Goal: Find specific page/section: Find specific page/section

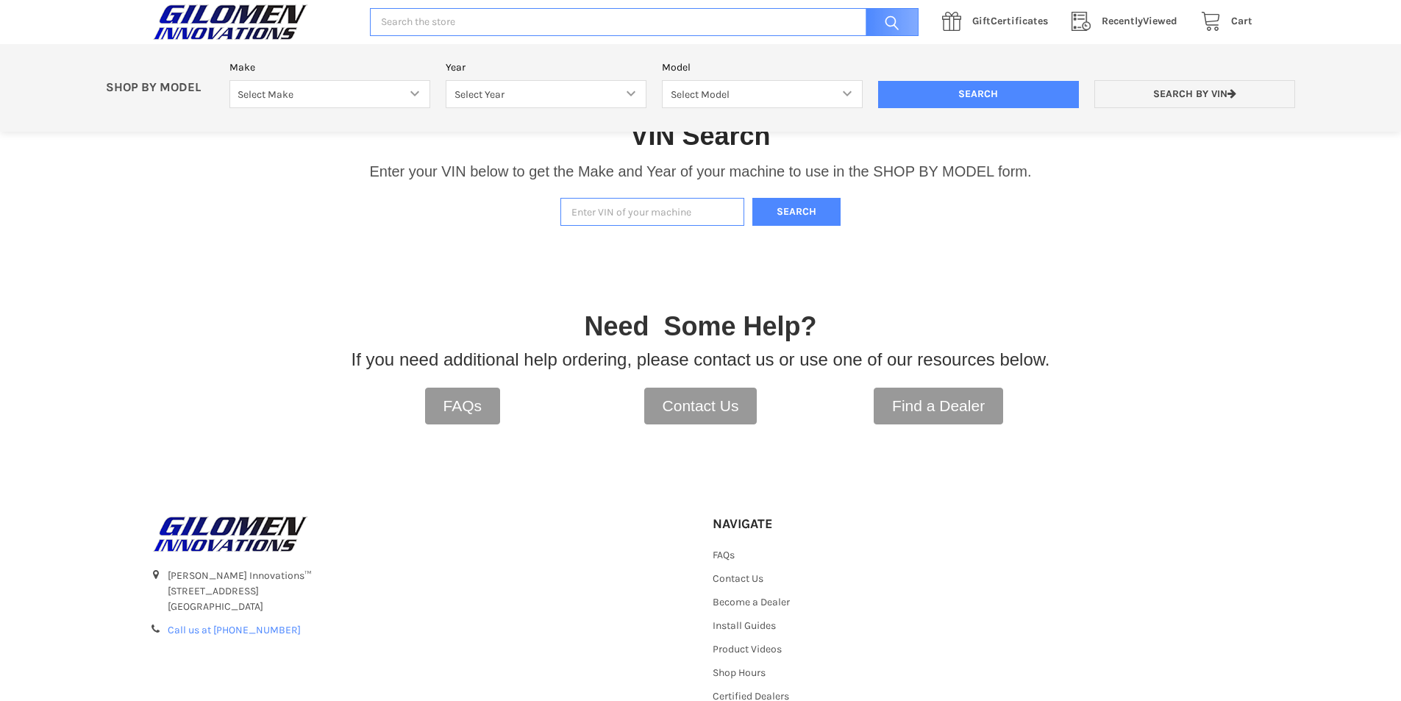
click at [643, 211] on input "Enter VIN of your machine" at bounding box center [652, 212] width 184 height 29
type input "b53630782"
click at [752, 198] on button "Search" at bounding box center [796, 212] width 88 height 29
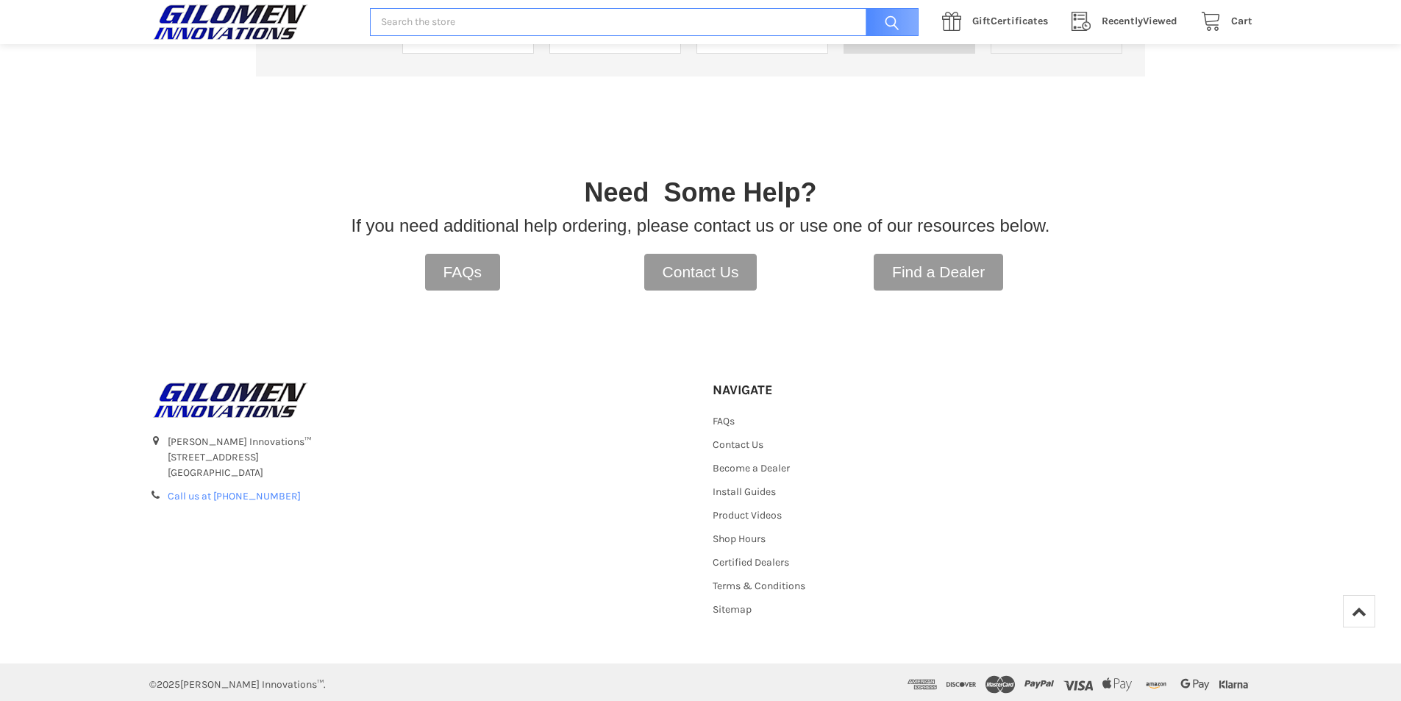
scroll to position [329, 0]
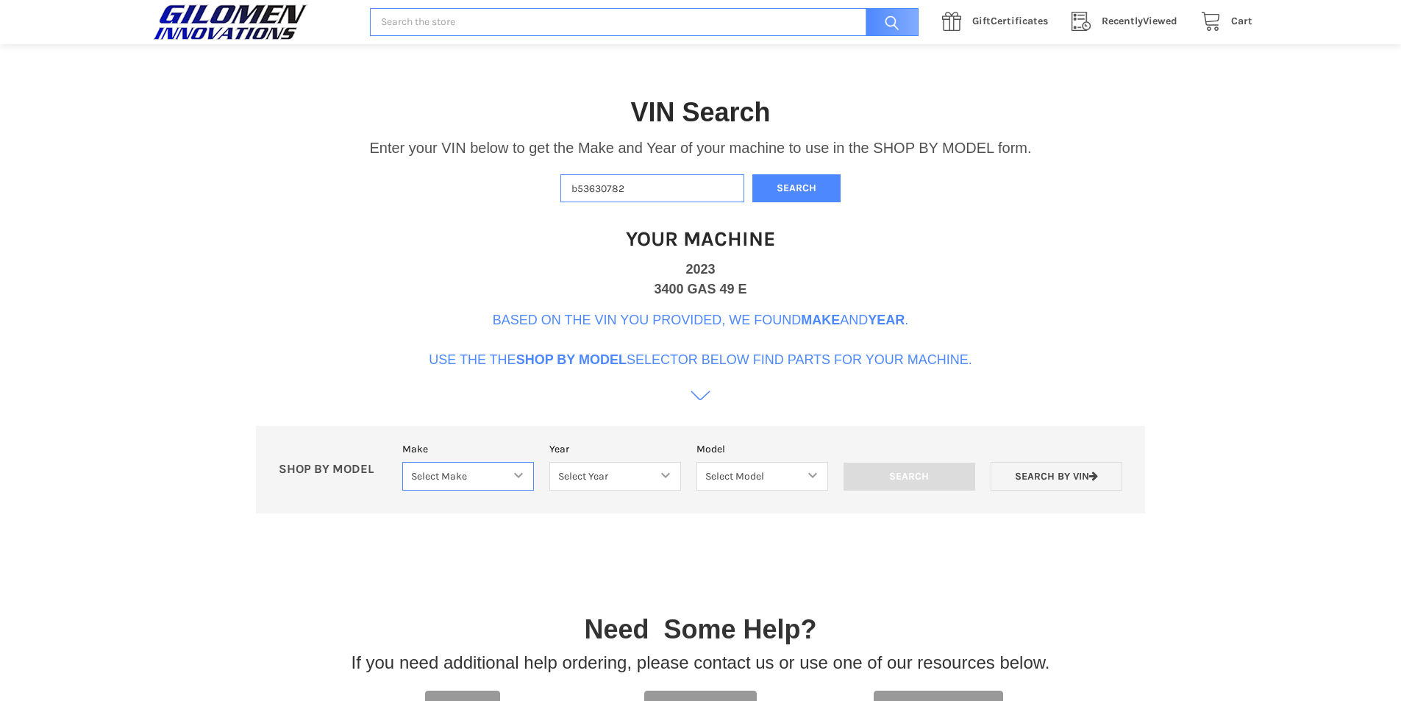
click at [480, 485] on select "Select Make Bobcat UTV Gravely UTV ACE 900 RANGER 570 Ranger 700 / 800 RANGER 9…" at bounding box center [468, 476] width 132 height 29
select select "403"
click at [402, 462] on select "Select Make Bobcat UTV Gravely UTV ACE 900 RANGER 570 Ranger 700 / 800 RANGER 9…" at bounding box center [468, 476] width 132 height 29
click at [634, 473] on select "Select Year [DATE] 2016 2017 2018 2019 2020 2021 2022 2023 2024" at bounding box center [615, 476] width 132 height 29
select select "598"
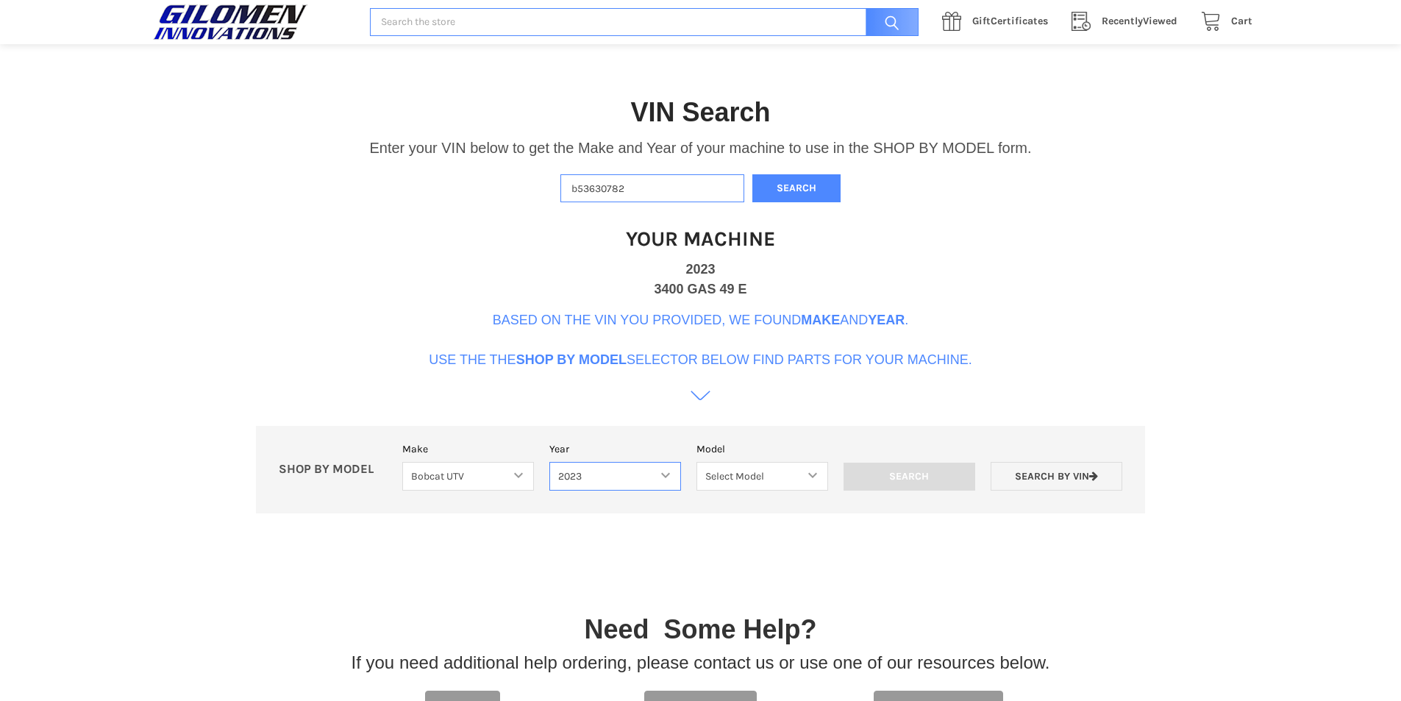
click at [549, 462] on select "Select Year [DATE] 2016 2017 2018 2019 2020 2021 2022 2023 2024" at bounding box center [615, 476] width 132 height 29
click at [764, 477] on select "Select Model 3400 UV34" at bounding box center [762, 476] width 132 height 29
select select "604"
click at [696, 462] on select "Select Model 3400 UV34" at bounding box center [762, 476] width 132 height 29
click at [914, 474] on input "Search" at bounding box center [910, 477] width 132 height 28
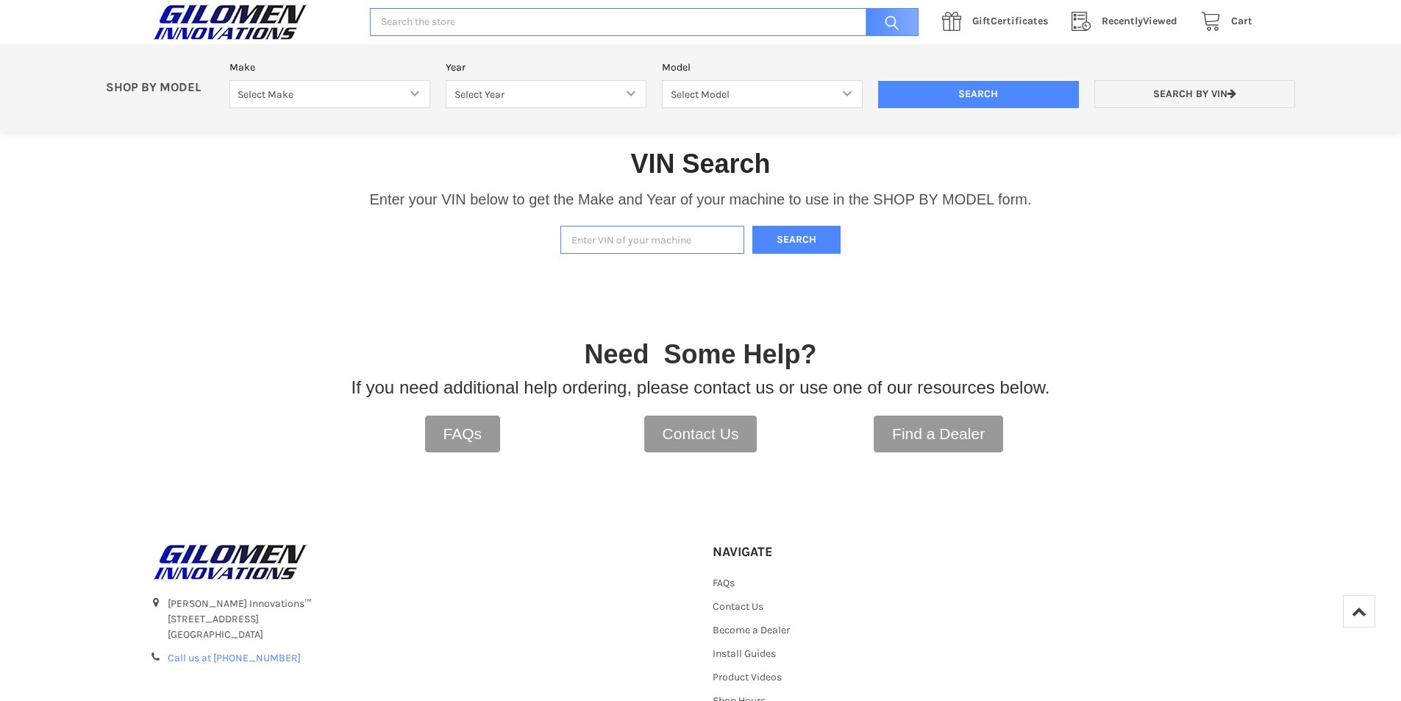
scroll to position [40, 0]
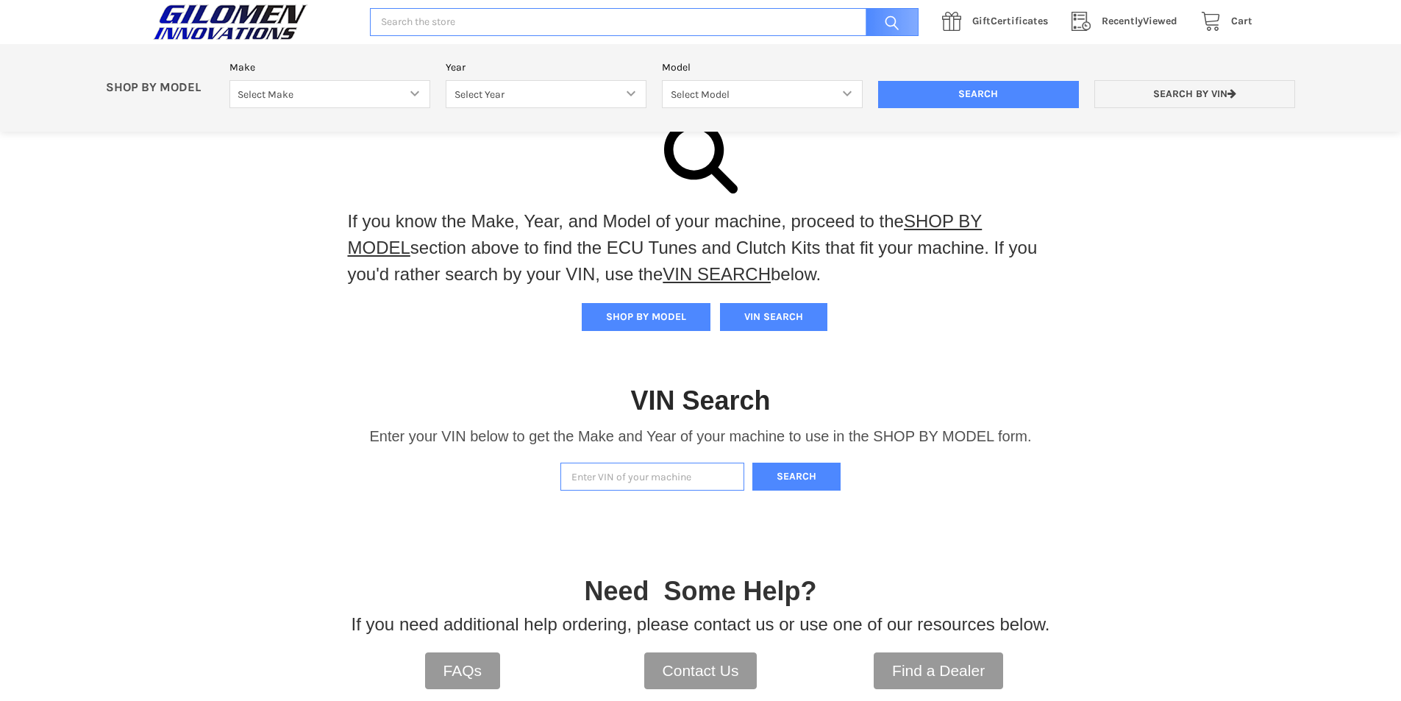
click at [672, 477] on input "Enter VIN of your machine" at bounding box center [652, 477] width 184 height 29
type input "b53630782"
click at [816, 461] on div "VIN Search Enter your VIN below to get the Make and Year of your machine to use…" at bounding box center [700, 422] width 1401 height 152
click at [811, 473] on button "Search" at bounding box center [796, 477] width 88 height 29
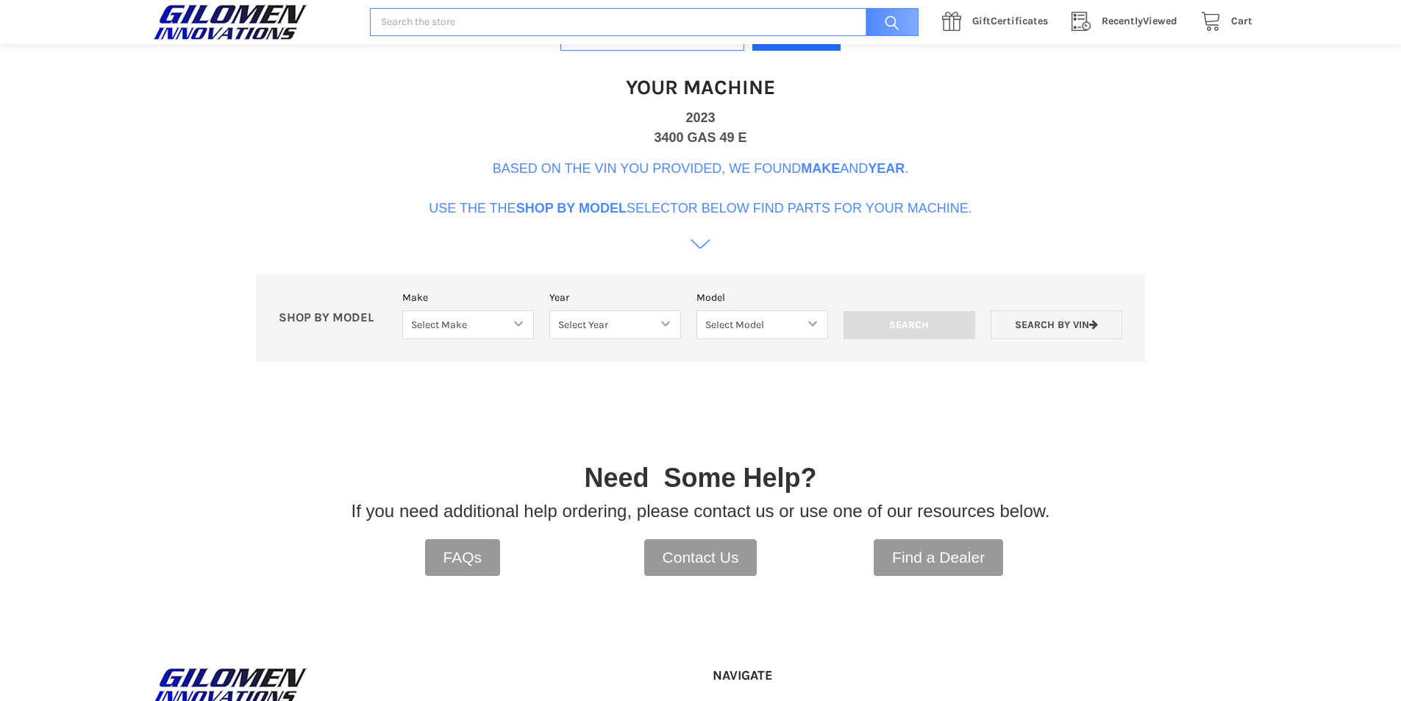
scroll to position [450, 0]
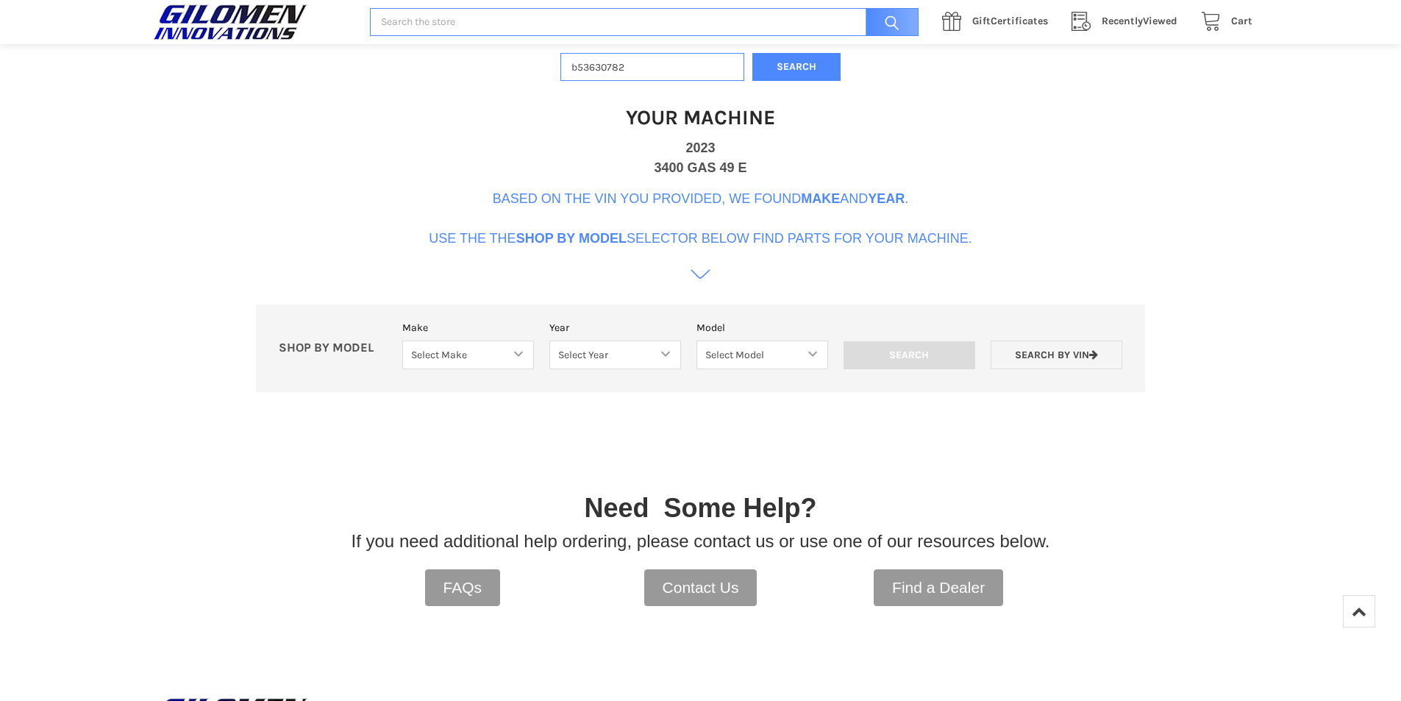
click at [705, 271] on icon at bounding box center [701, 274] width 20 height 20
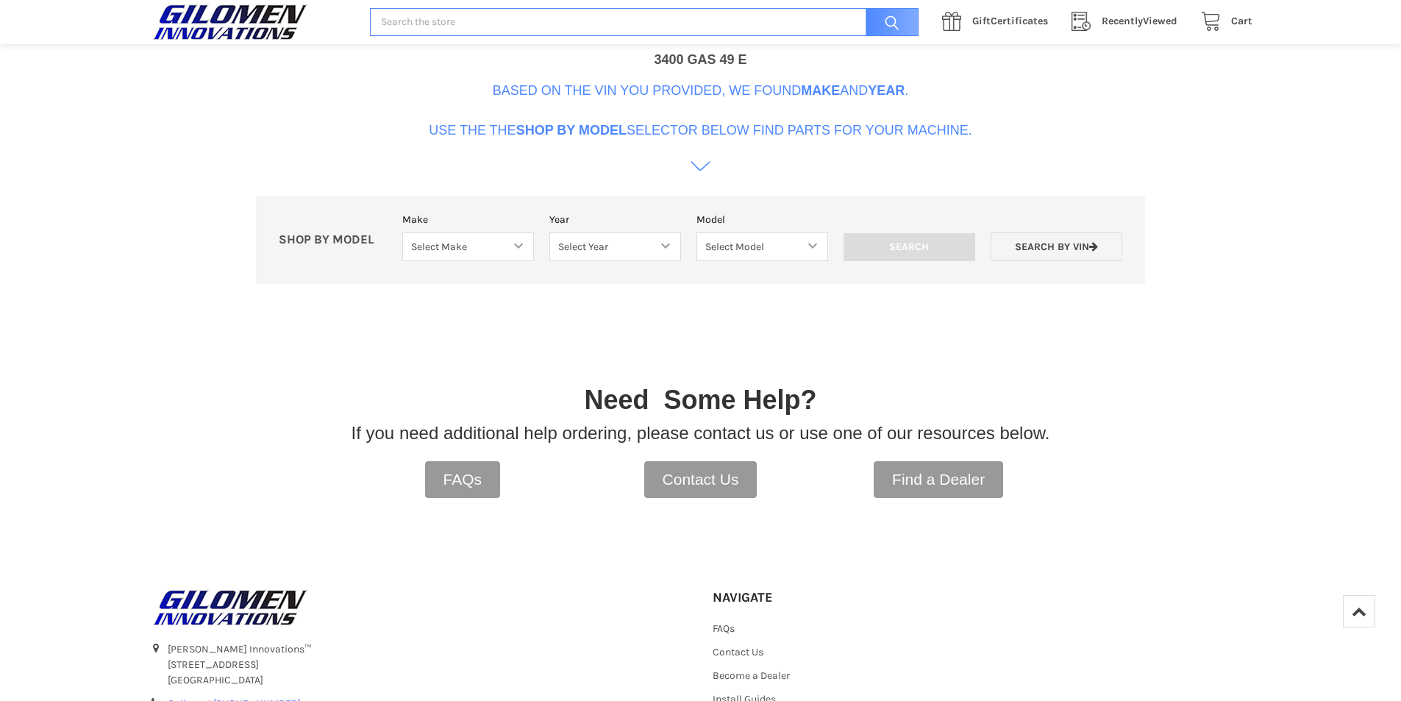
click at [696, 176] on icon at bounding box center [701, 166] width 20 height 20
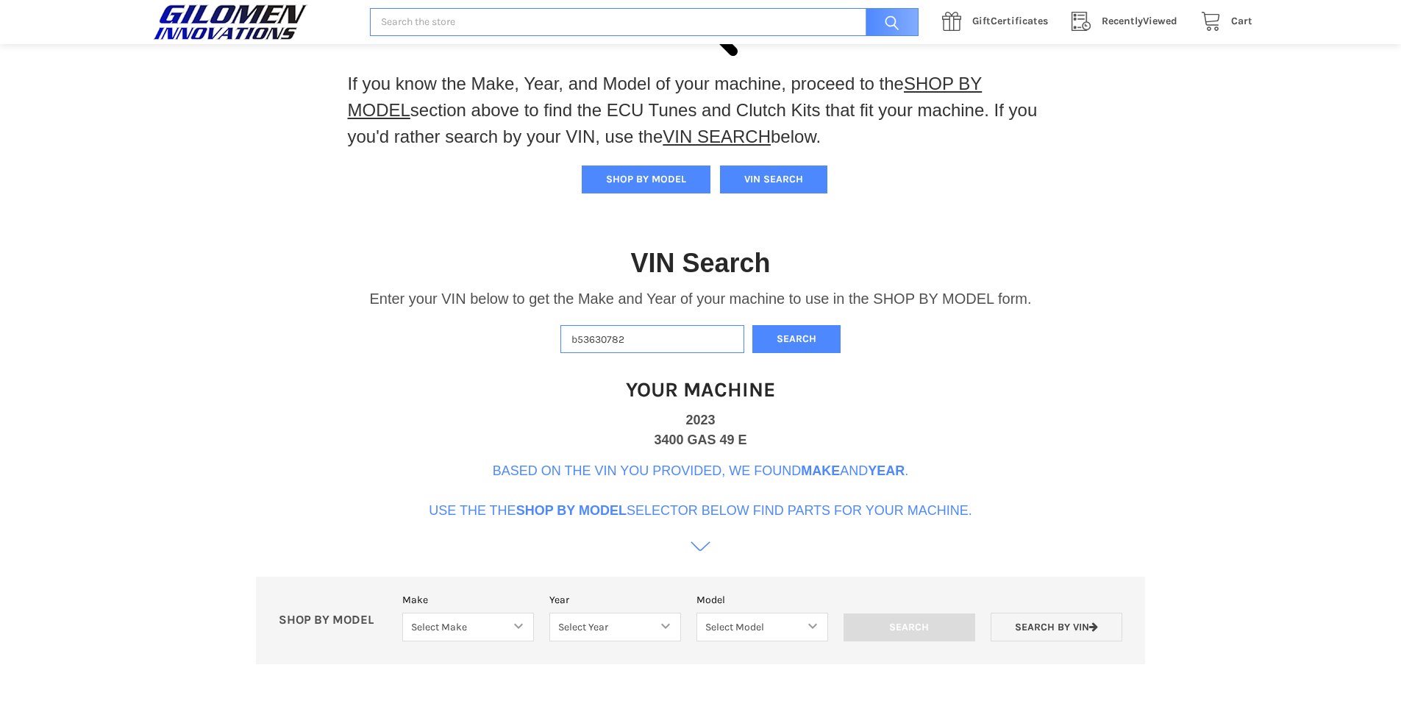
scroll to position [255, 0]
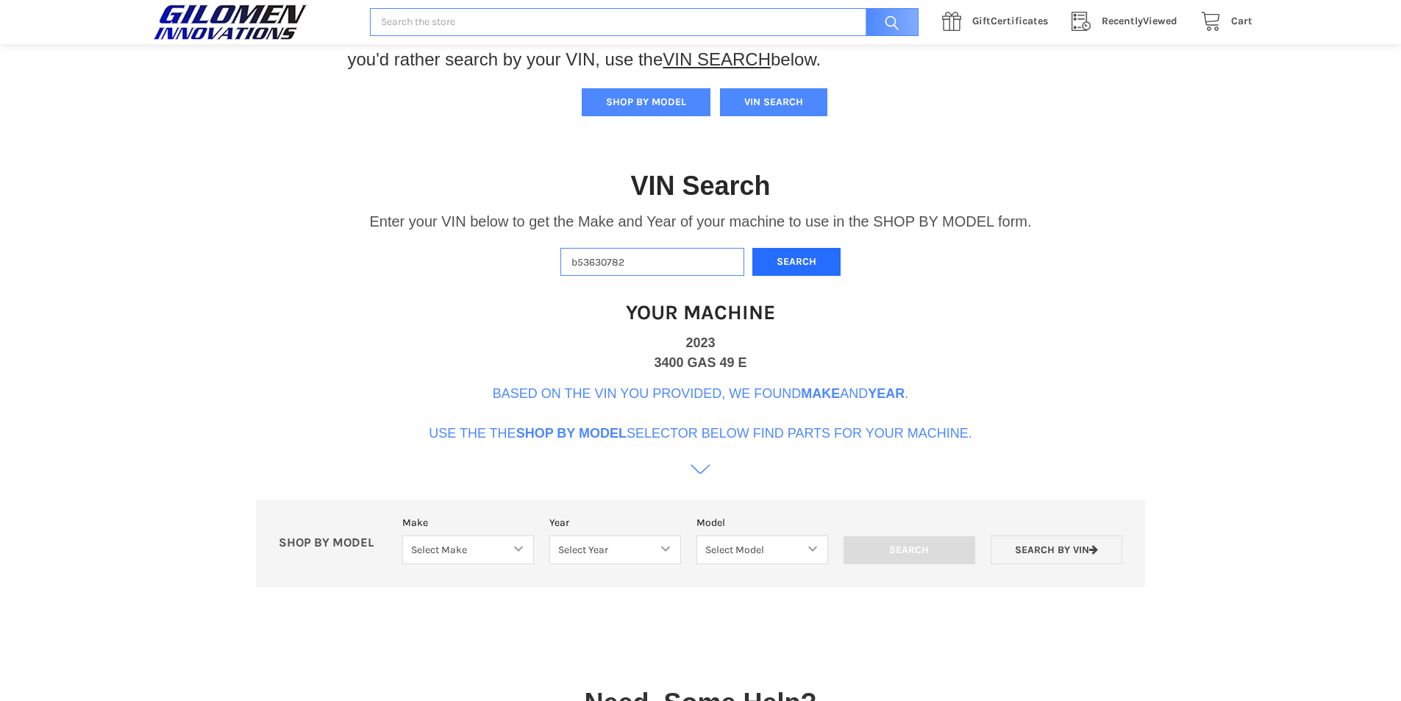
click at [789, 258] on button "Search" at bounding box center [796, 262] width 88 height 29
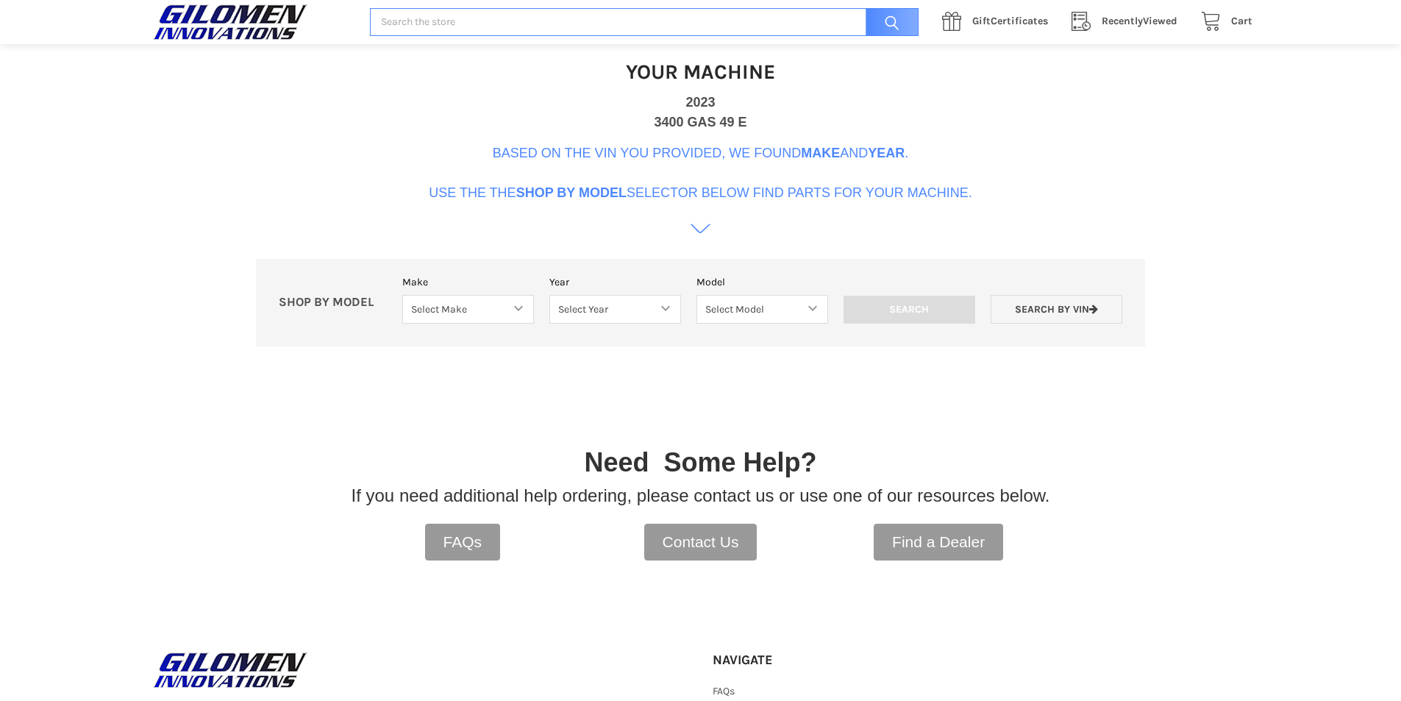
scroll to position [450, 0]
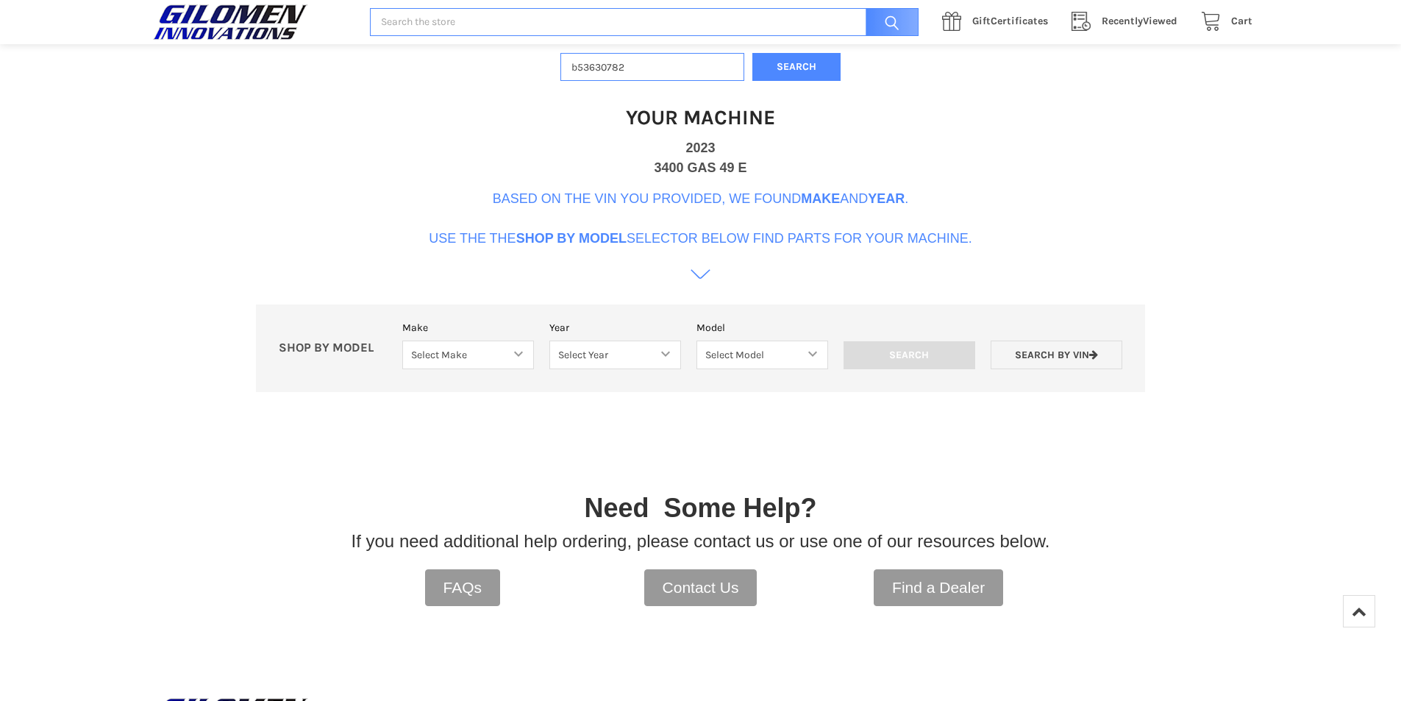
click at [703, 279] on icon at bounding box center [701, 274] width 20 height 20
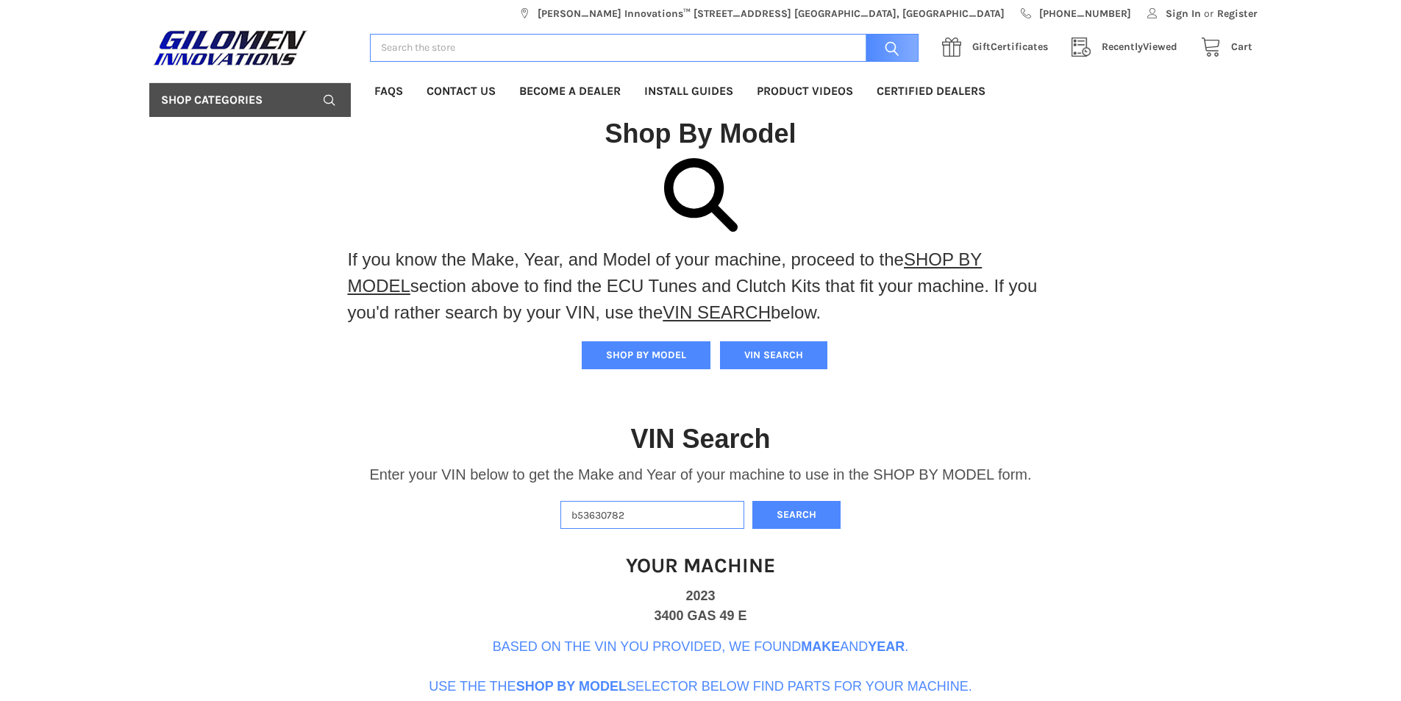
scroll to position [0, 0]
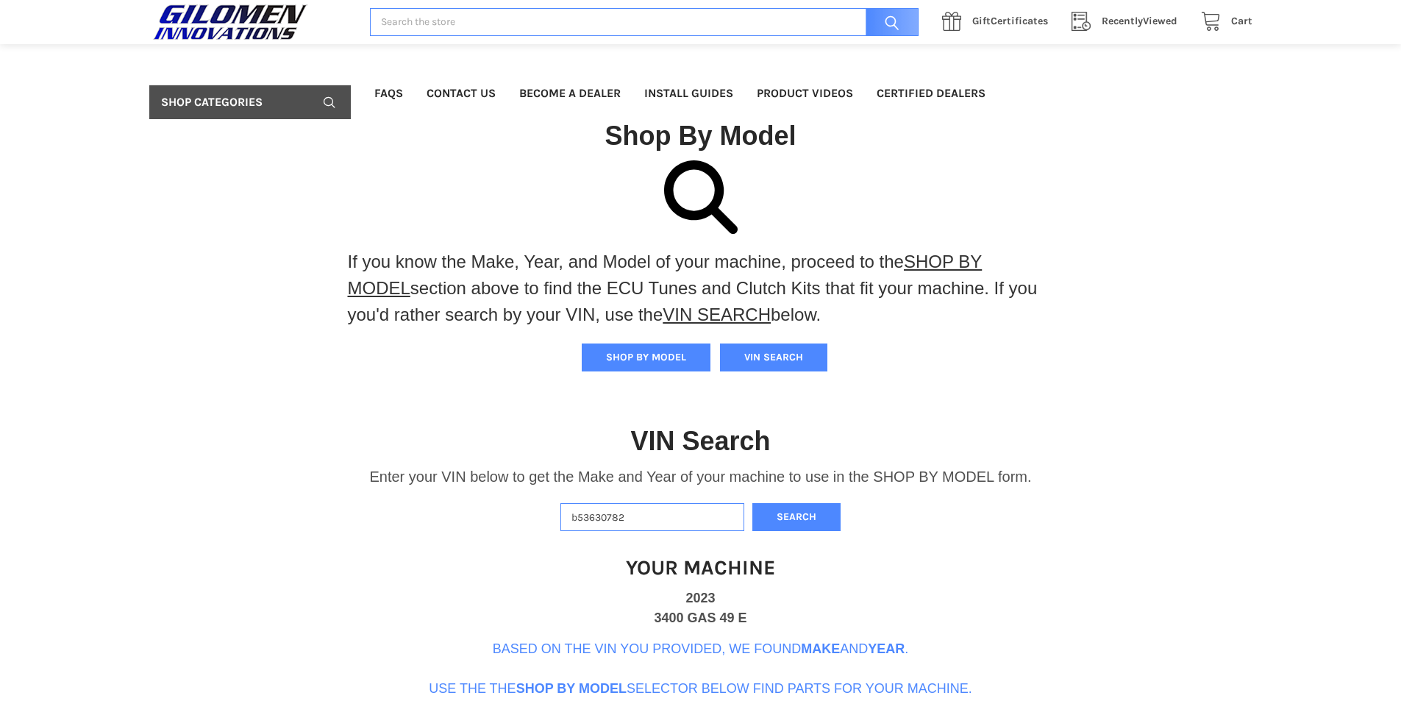
scroll to position [305, 0]
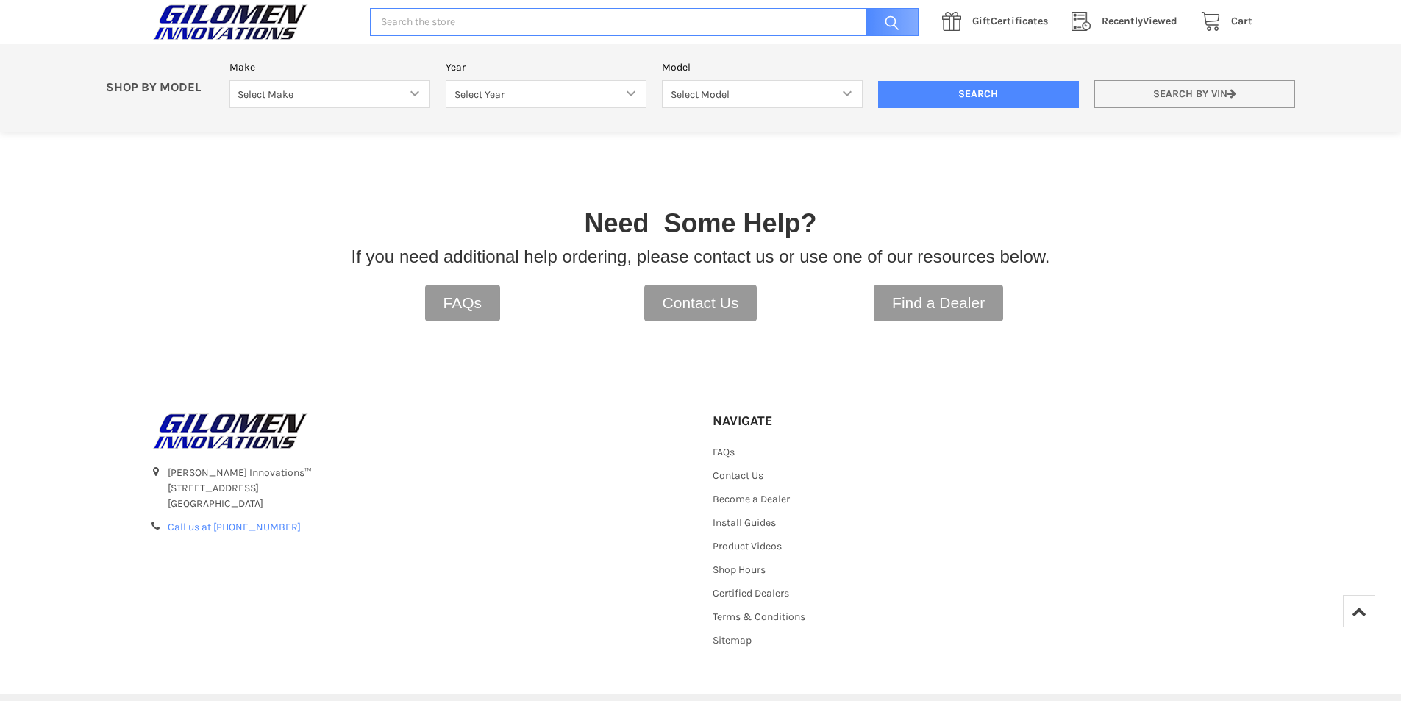
click at [1141, 81] on div "Search by VIN" at bounding box center [1194, 91] width 216 height 36
click at [1139, 93] on link "Search by VIN" at bounding box center [1194, 94] width 201 height 29
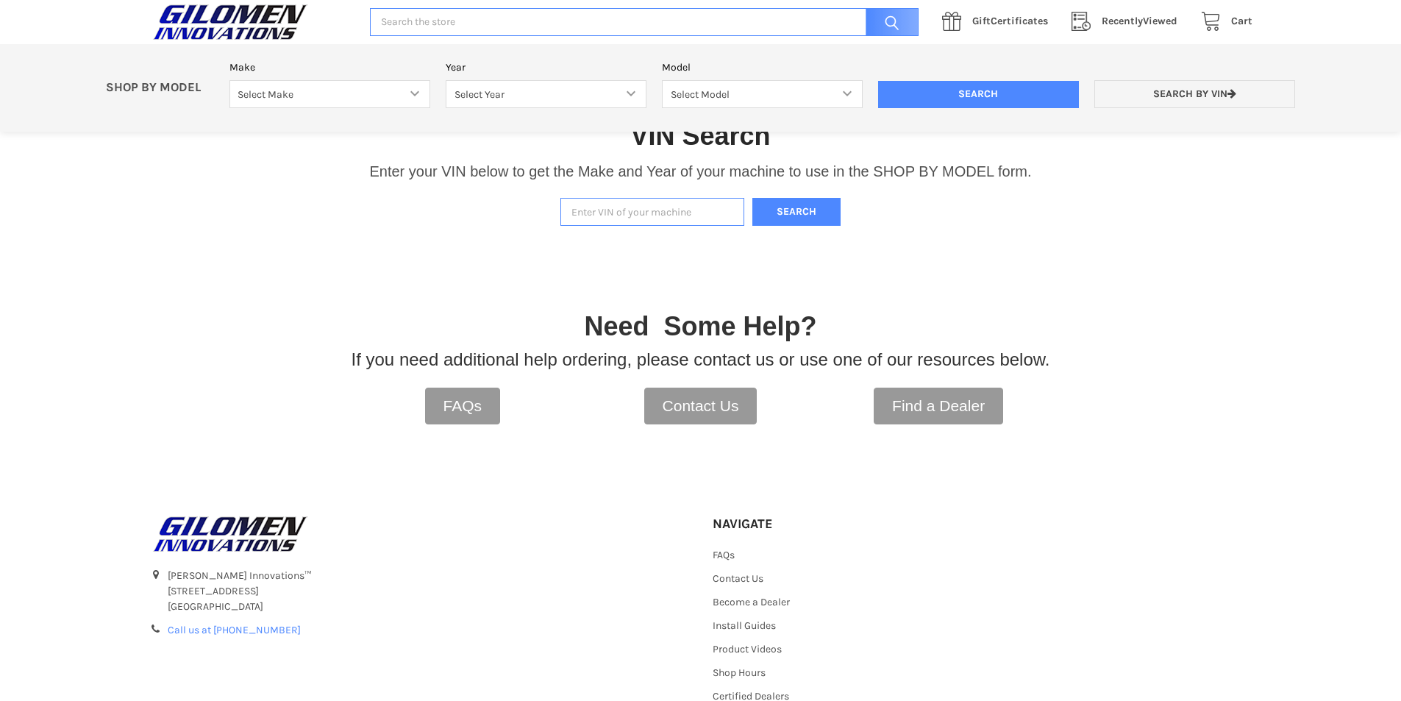
click at [685, 194] on div "VIN Search Enter your VIN below to get the Make and Year of your machine to use…" at bounding box center [700, 157] width 1401 height 152
click at [674, 209] on input "Enter VIN of your machine" at bounding box center [652, 212] width 184 height 29
paste input "B53630782"
type input "B53630782"
click at [799, 210] on button "Search" at bounding box center [796, 212] width 88 height 29
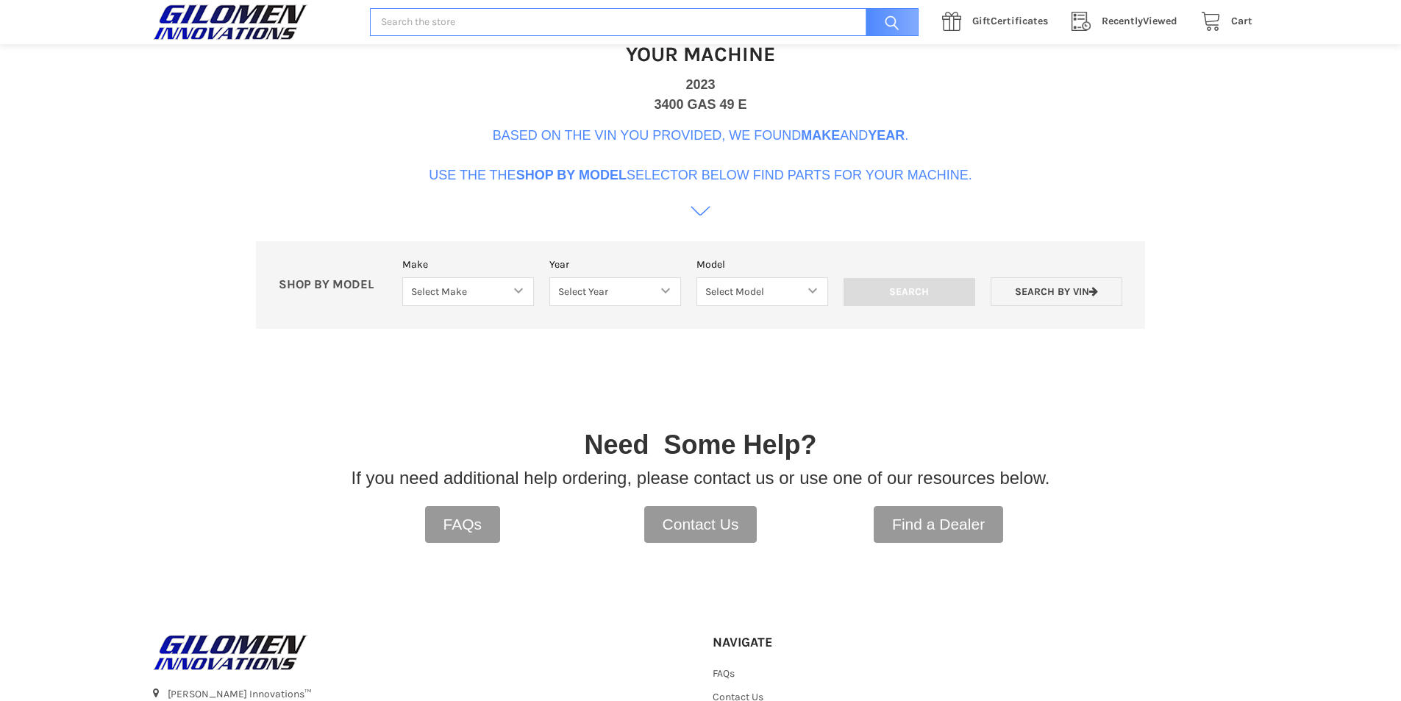
scroll to position [450, 0]
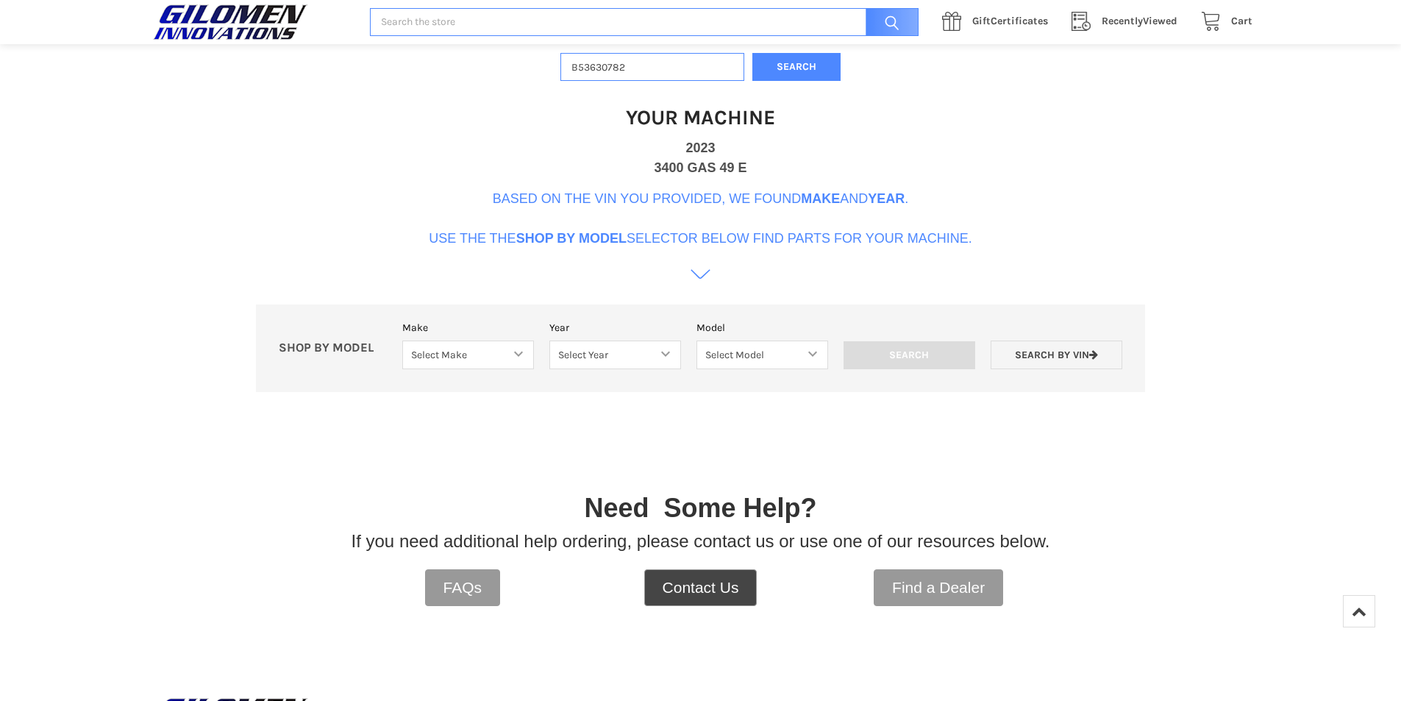
click at [717, 593] on link "Contact Us" at bounding box center [700, 587] width 113 height 37
